Goal: Obtain resource: Download file/media

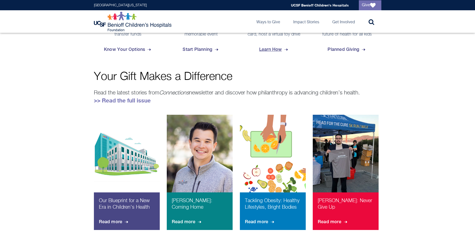
scroll to position [275, 0]
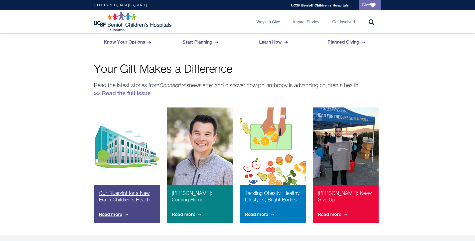
click at [129, 198] on p "Our Blueprint for a New Era in Children's Health" at bounding box center [127, 199] width 56 height 18
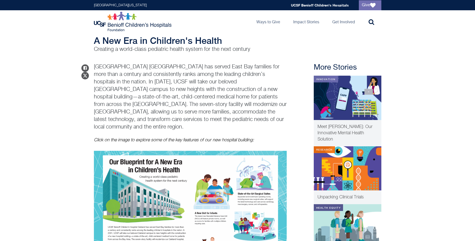
scroll to position [25, 0]
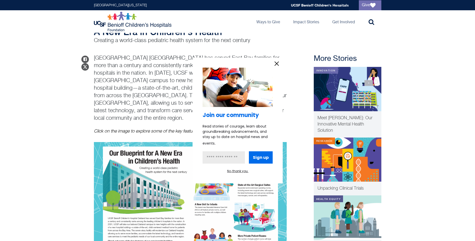
click at [276, 64] on icon "information" at bounding box center [277, 64] width 8 height 8
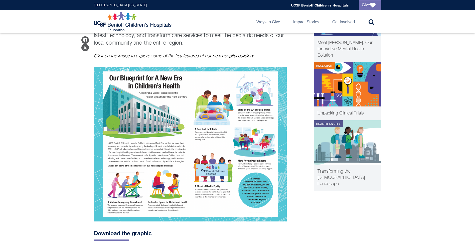
scroll to position [175, 0]
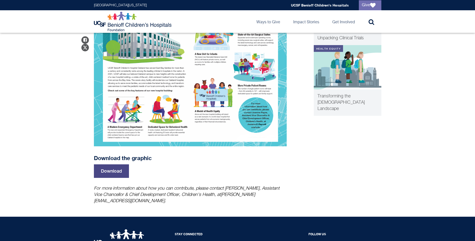
click at [112, 164] on link "Download" at bounding box center [111, 171] width 35 height 14
